Goal: Browse casually: Explore the website without a specific task or goal

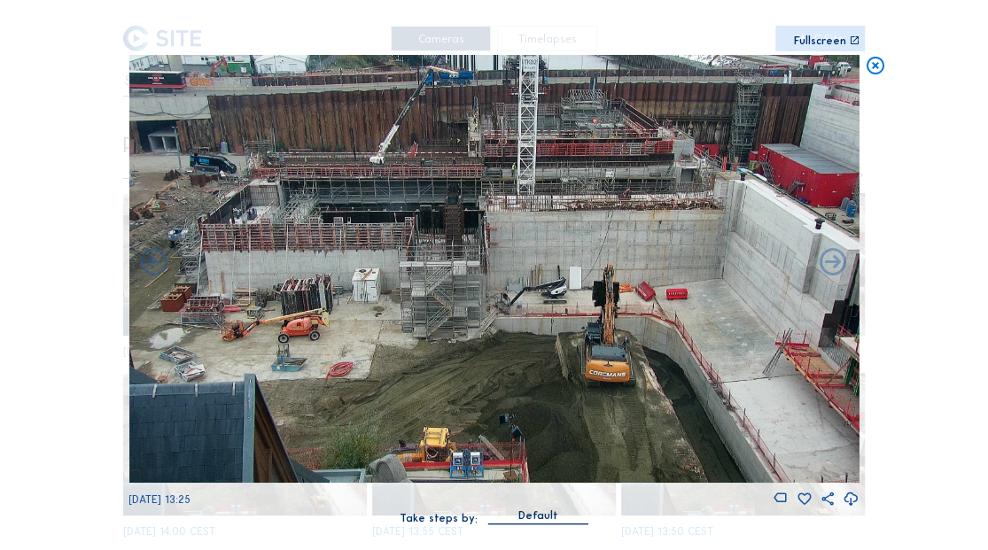
click at [877, 67] on icon at bounding box center [874, 66] width 21 height 22
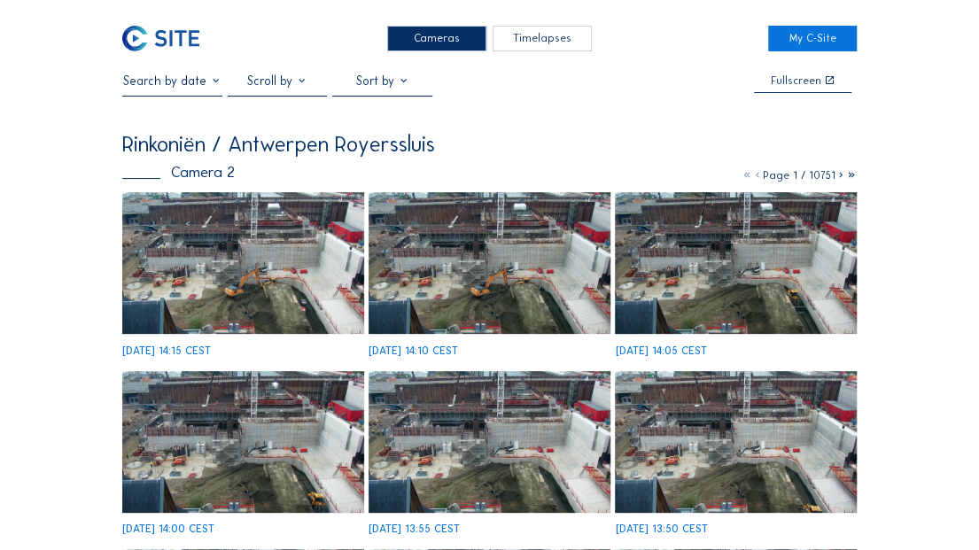
click at [138, 29] on img at bounding box center [160, 39] width 77 height 26
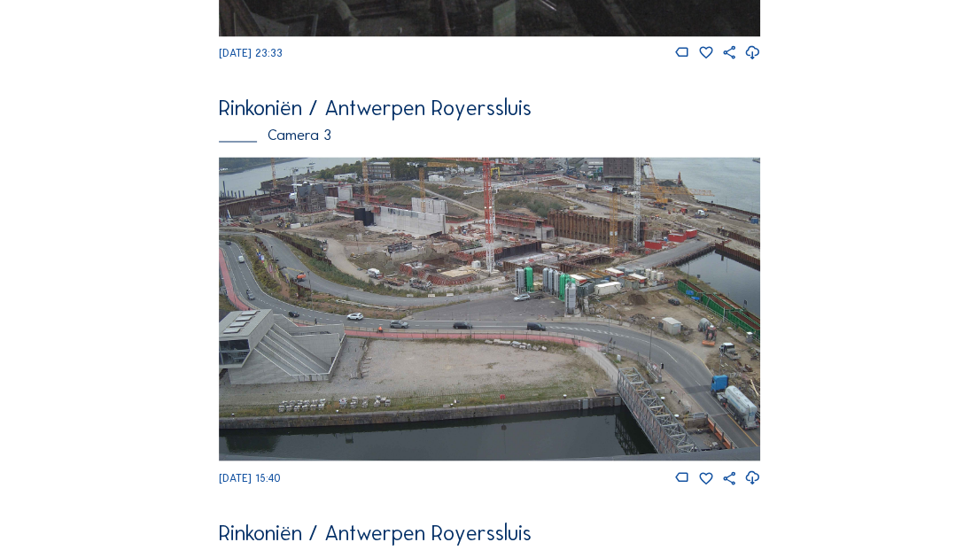
scroll to position [1374, 0]
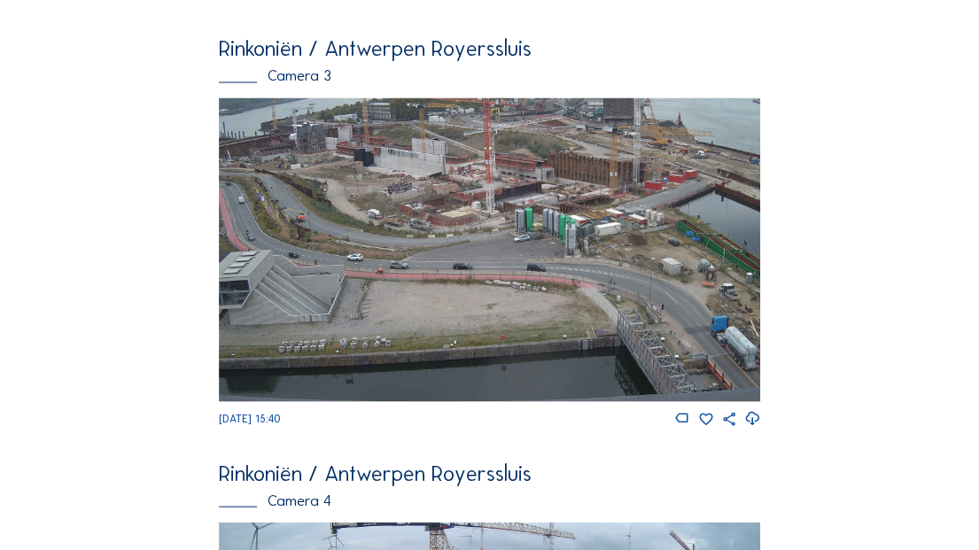
click at [354, 205] on img at bounding box center [489, 249] width 541 height 305
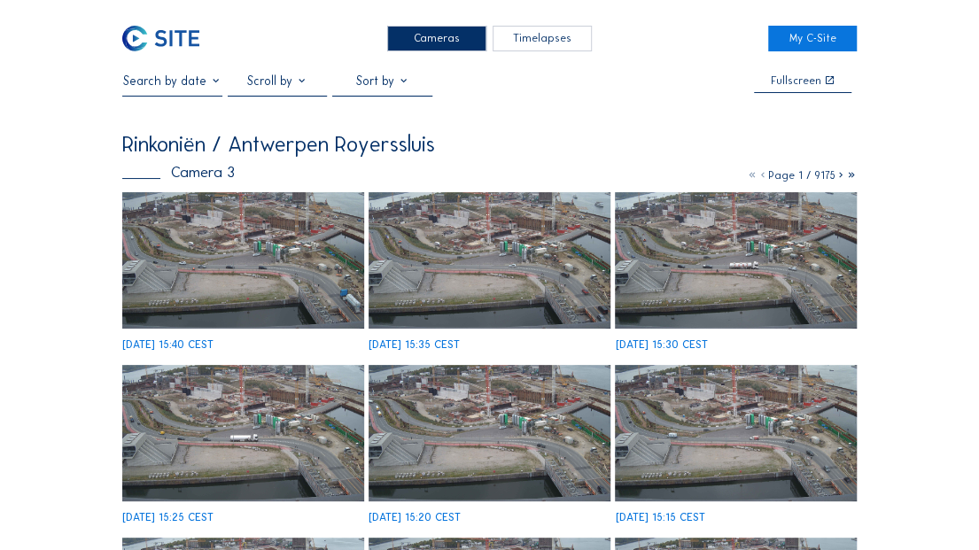
click at [506, 294] on img at bounding box center [488, 260] width 241 height 136
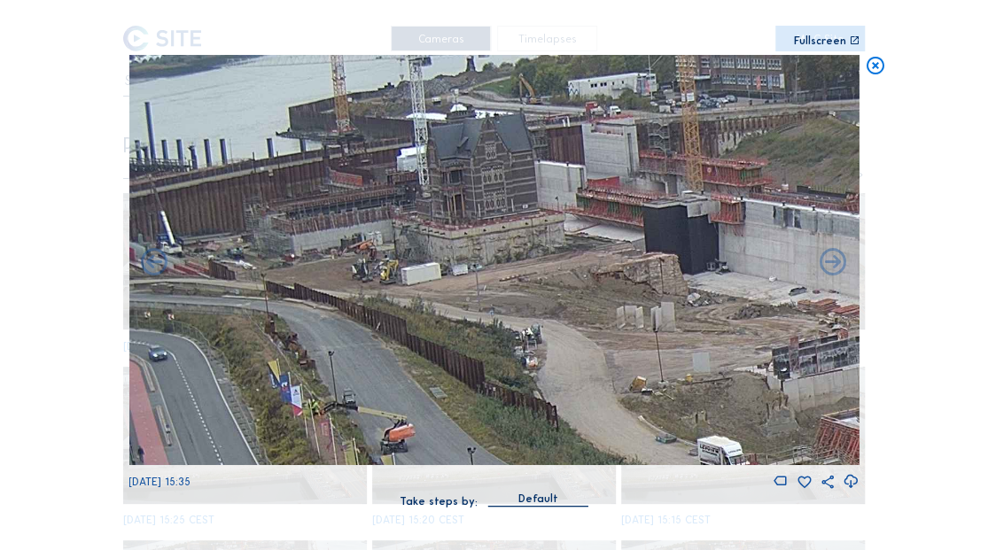
drag, startPoint x: 285, startPoint y: 229, endPoint x: 372, endPoint y: 305, distance: 115.5
click at [370, 305] on img at bounding box center [493, 260] width 730 height 411
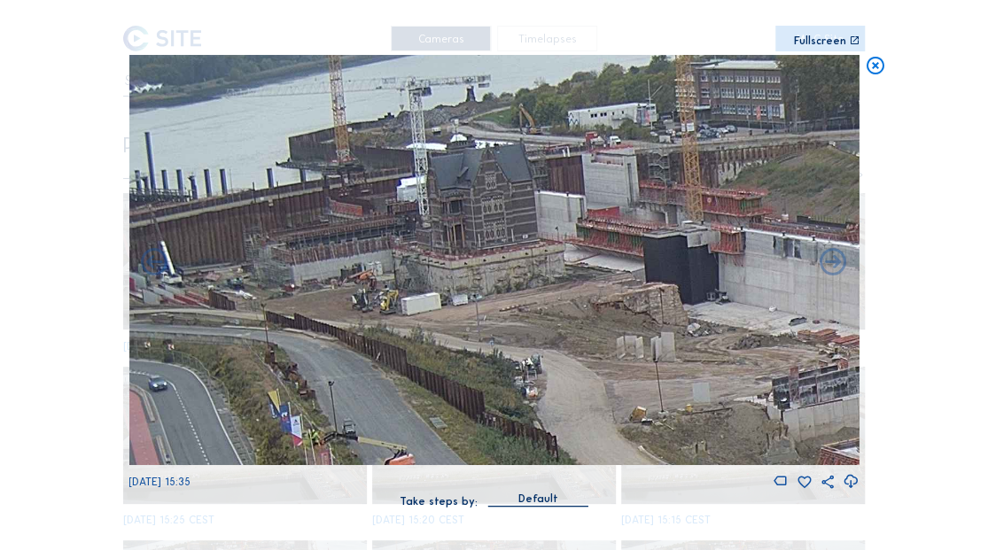
drag, startPoint x: 423, startPoint y: 328, endPoint x: 436, endPoint y: 335, distance: 14.3
click at [436, 335] on img at bounding box center [493, 260] width 730 height 411
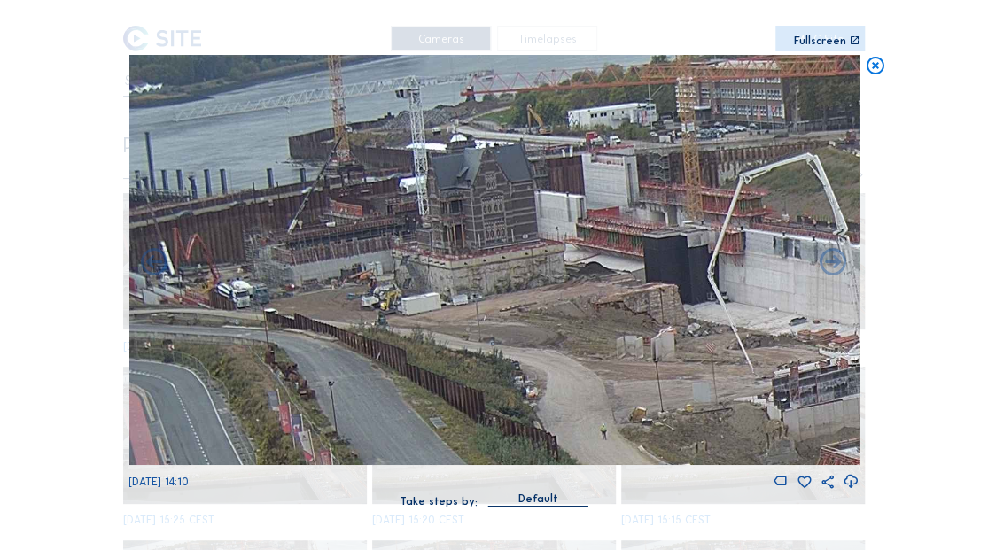
drag, startPoint x: 412, startPoint y: 310, endPoint x: 630, endPoint y: 310, distance: 217.9
click at [630, 310] on img at bounding box center [493, 260] width 730 height 411
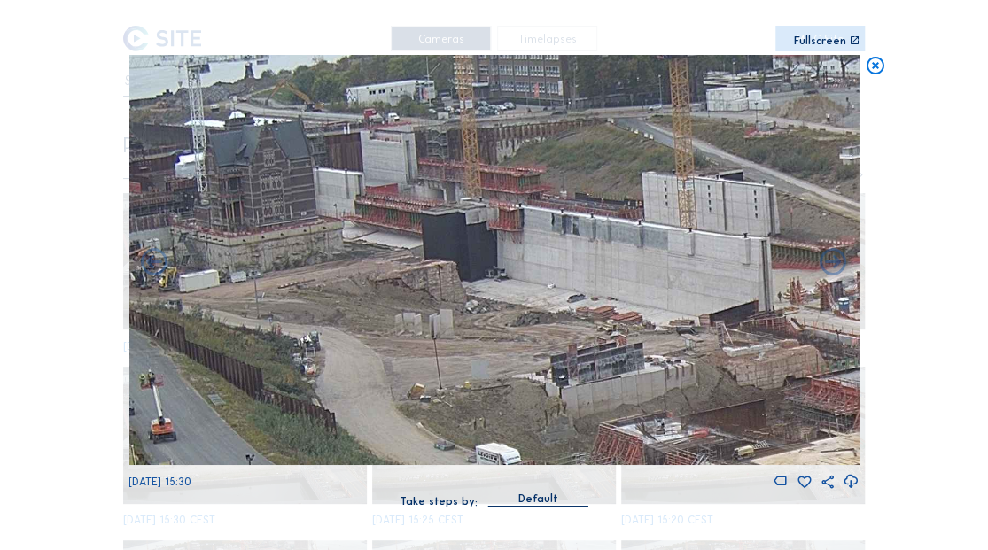
drag, startPoint x: 709, startPoint y: 341, endPoint x: 487, endPoint y: 318, distance: 222.6
click at [487, 318] on img at bounding box center [493, 260] width 730 height 411
